Goal: Navigation & Orientation: Find specific page/section

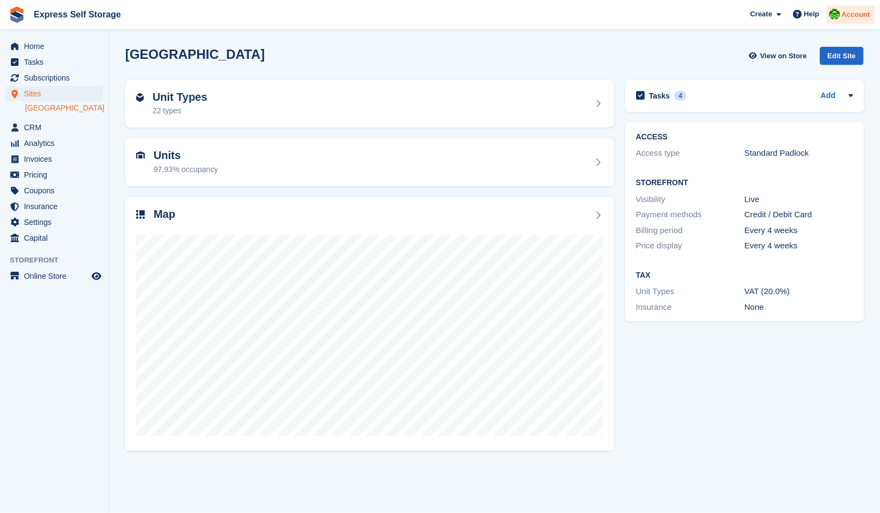
click at [851, 14] on span "Account" at bounding box center [856, 14] width 28 height 11
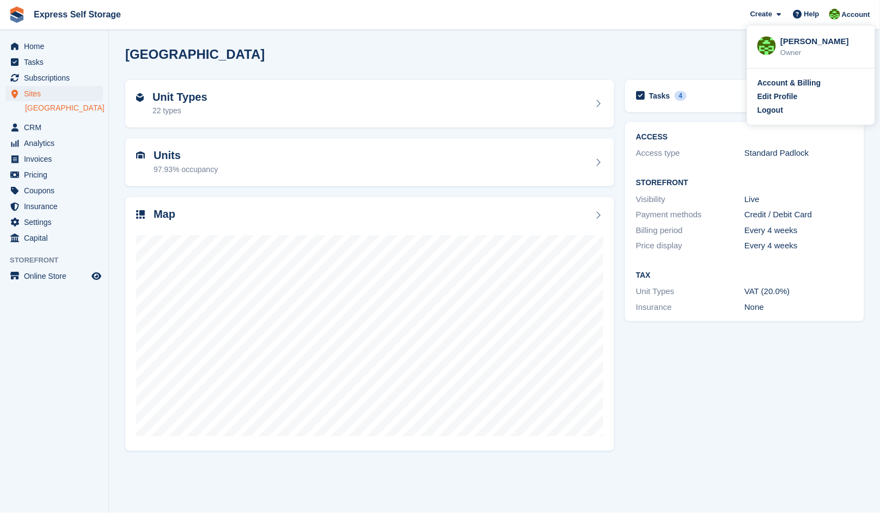
click at [626, 65] on div "North Finchley View on Store Edit Site" at bounding box center [494, 57] width 749 height 33
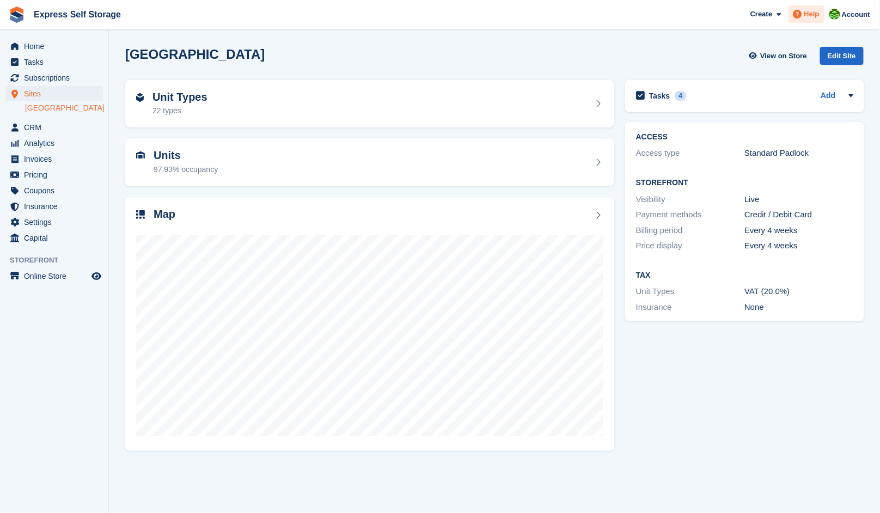
click at [803, 19] on span at bounding box center [797, 14] width 13 height 13
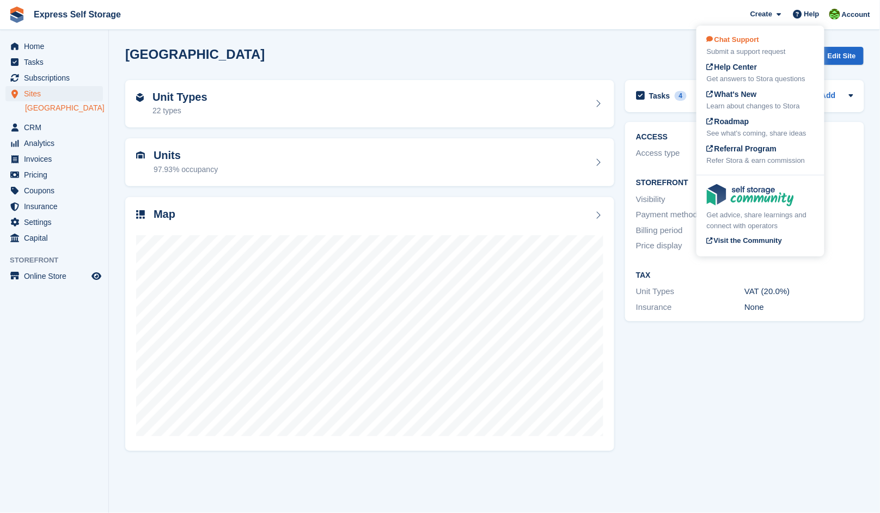
click at [771, 35] on div "Chat Support Submit a support request" at bounding box center [760, 45] width 107 height 23
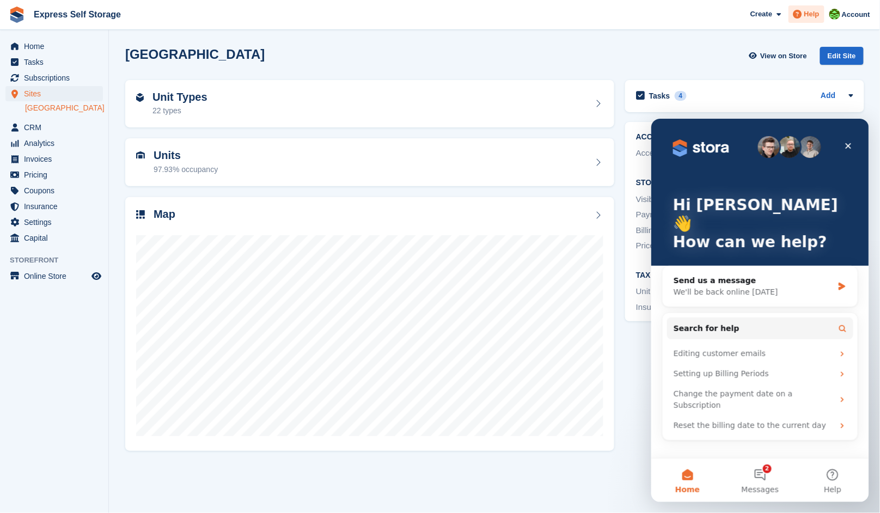
click at [803, 20] on span at bounding box center [797, 14] width 13 height 13
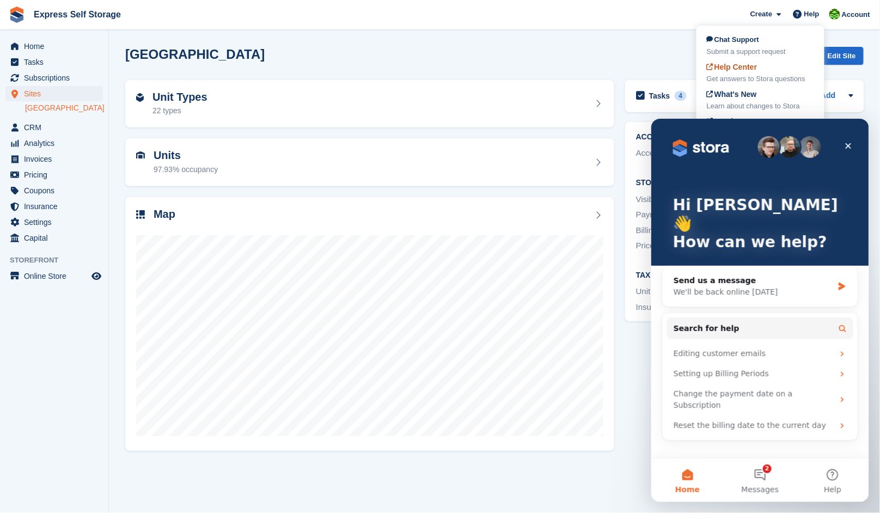
click at [749, 75] on div "Get answers to Stora questions" at bounding box center [760, 79] width 107 height 11
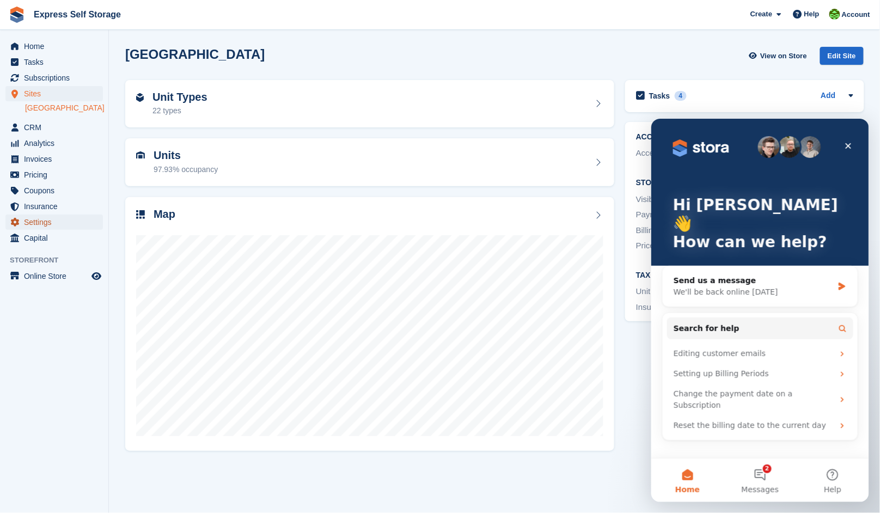
click at [52, 217] on span "Settings" at bounding box center [56, 222] width 65 height 15
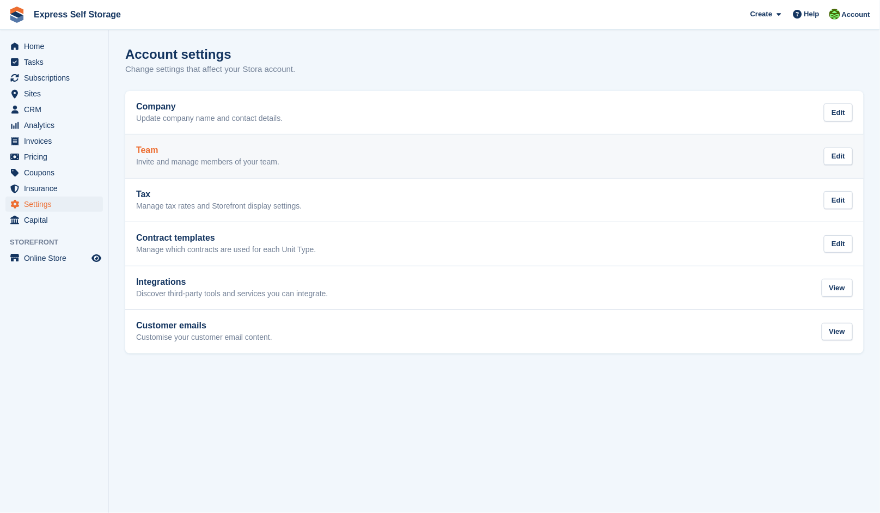
click at [255, 162] on p "Invite and manage members of your team." at bounding box center [207, 162] width 143 height 10
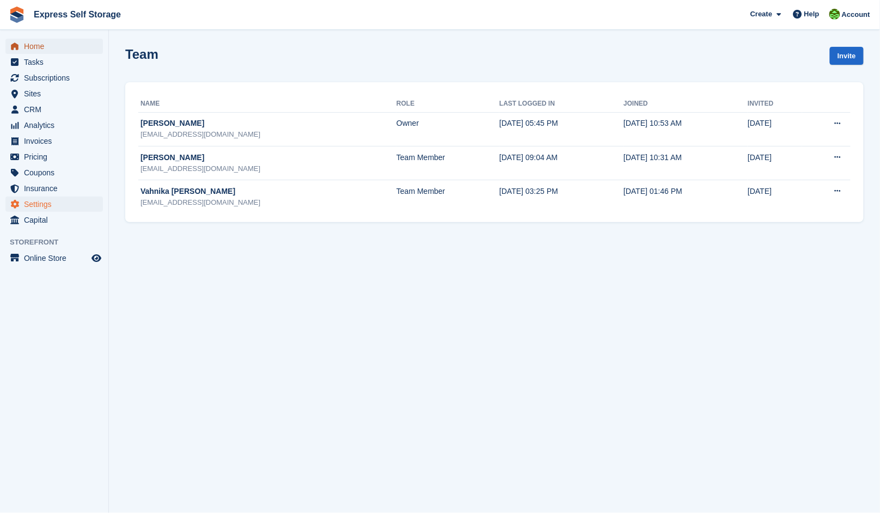
click at [43, 42] on span "Home" at bounding box center [56, 46] width 65 height 15
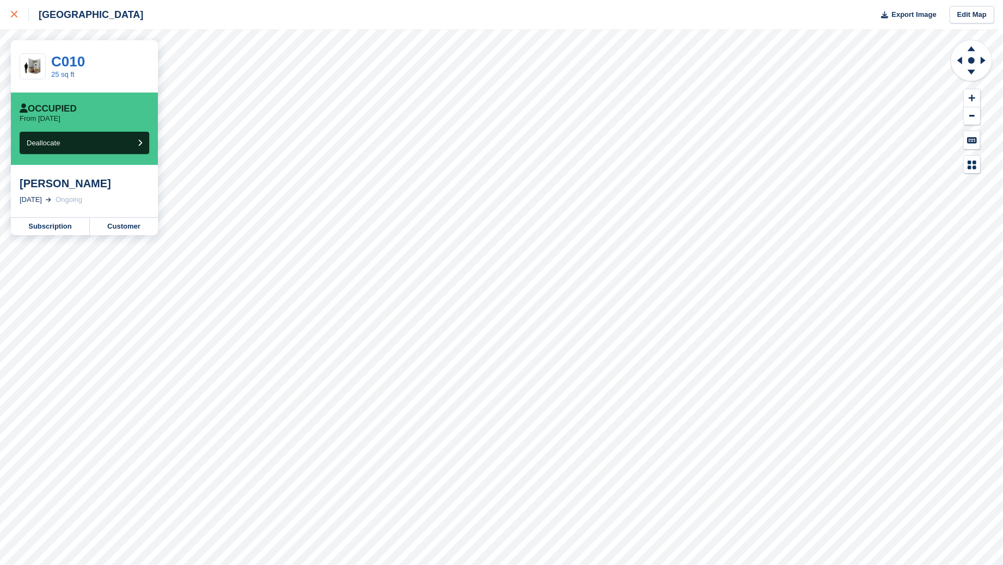
click at [11, 13] on icon at bounding box center [14, 14] width 7 height 7
